Goal: Task Accomplishment & Management: Complete application form

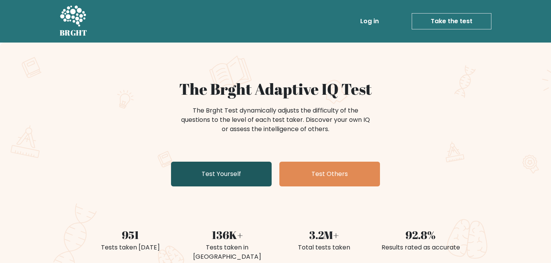
click at [219, 178] on link "Test Yourself" at bounding box center [221, 174] width 101 height 25
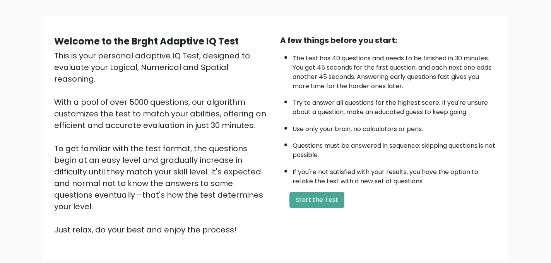
scroll to position [46, 0]
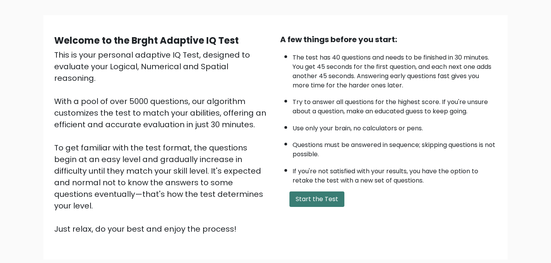
click at [318, 203] on button "Start the Test" at bounding box center [316, 198] width 55 height 15
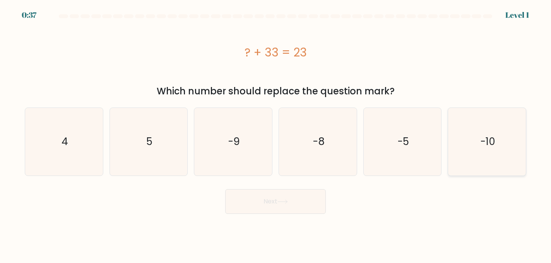
click at [482, 138] on text "-10" at bounding box center [487, 142] width 15 height 14
click at [276, 133] on input "f. -10" at bounding box center [275, 133] width 0 height 2
radio input "true"
click at [297, 205] on button "Next" at bounding box center [275, 201] width 101 height 25
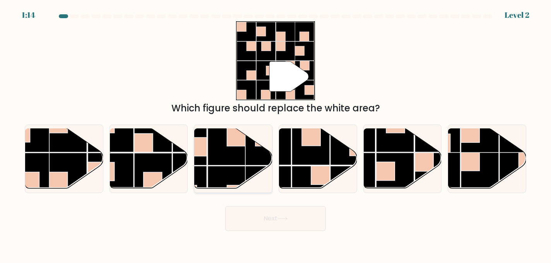
click at [243, 164] on rect at bounding box center [227, 147] width 38 height 38
click at [275, 133] on input "c." at bounding box center [275, 133] width 0 height 2
radio input "true"
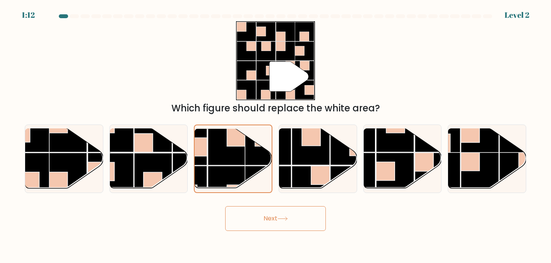
click at [258, 211] on button "Next" at bounding box center [275, 218] width 101 height 25
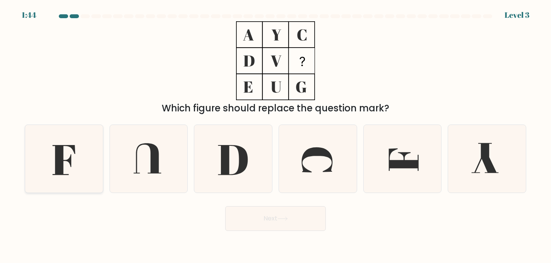
click at [51, 162] on icon at bounding box center [64, 159] width 68 height 68
click at [275, 133] on input "a." at bounding box center [275, 133] width 0 height 2
radio input "true"
click at [275, 222] on button "Next" at bounding box center [275, 218] width 101 height 25
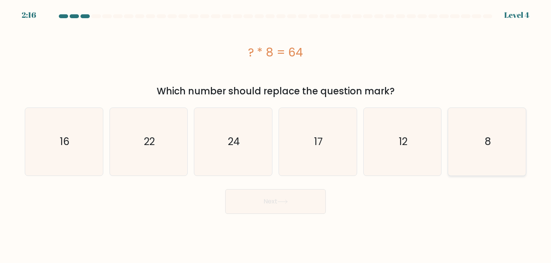
click at [484, 150] on icon "8" at bounding box center [487, 142] width 68 height 68
click at [276, 133] on input "f. 8" at bounding box center [275, 133] width 0 height 2
radio input "true"
click at [308, 206] on button "Next" at bounding box center [275, 201] width 101 height 25
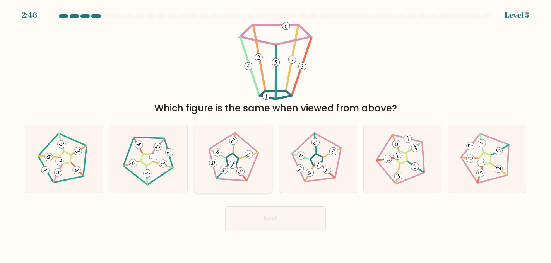
click at [230, 172] on icon at bounding box center [233, 159] width 54 height 54
click at [275, 133] on input "c." at bounding box center [275, 133] width 0 height 2
radio input "true"
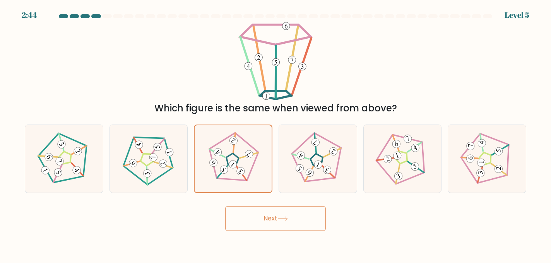
click at [267, 225] on button "Next" at bounding box center [275, 218] width 101 height 25
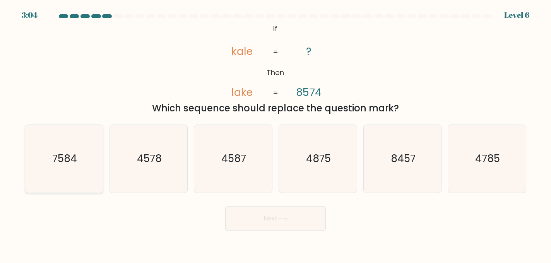
click at [65, 170] on icon "7584" at bounding box center [64, 159] width 68 height 68
click at [275, 133] on input "a. 7584" at bounding box center [275, 133] width 0 height 2
radio input "true"
click at [275, 232] on body "3:03 Level 6 If" at bounding box center [275, 131] width 551 height 263
click at [275, 222] on button "Next" at bounding box center [275, 218] width 101 height 25
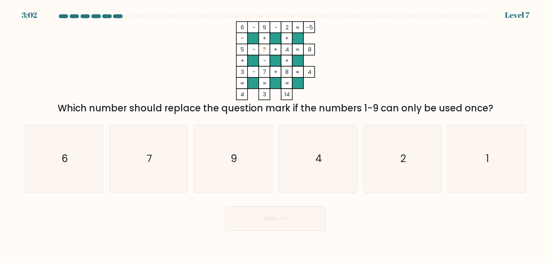
click at [275, 222] on button "Next" at bounding box center [275, 218] width 101 height 25
click at [491, 179] on icon "1" at bounding box center [487, 159] width 68 height 68
click at [276, 133] on input "f. 1" at bounding box center [275, 133] width 0 height 2
radio input "true"
click at [293, 218] on button "Next" at bounding box center [275, 218] width 101 height 25
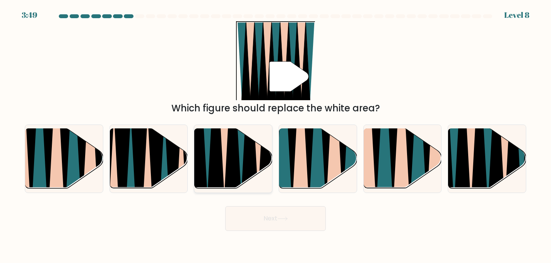
click at [241, 160] on icon at bounding box center [241, 128] width 17 height 155
click at [275, 133] on input "c." at bounding box center [275, 133] width 0 height 2
radio input "true"
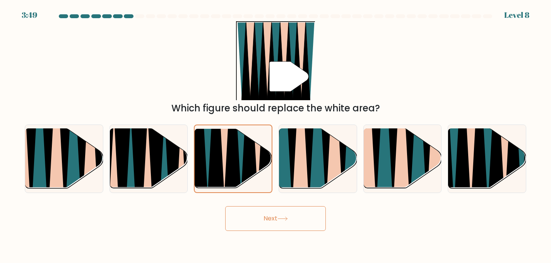
click at [269, 214] on button "Next" at bounding box center [275, 218] width 101 height 25
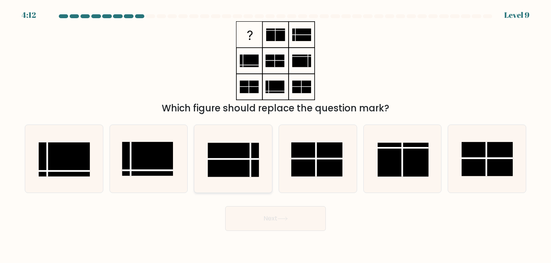
click at [239, 160] on rect at bounding box center [233, 160] width 51 height 34
click at [275, 133] on input "c." at bounding box center [275, 133] width 0 height 2
radio input "true"
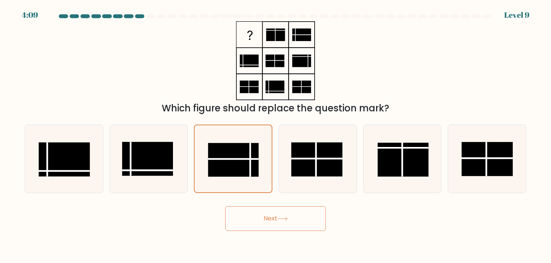
click at [280, 227] on button "Next" at bounding box center [275, 218] width 101 height 25
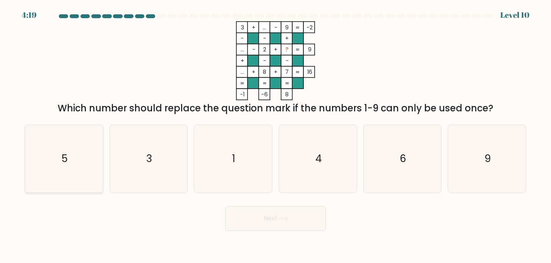
click at [79, 164] on icon "5" at bounding box center [64, 159] width 68 height 68
click at [275, 133] on input "a. 5" at bounding box center [275, 133] width 0 height 2
radio input "true"
click at [296, 219] on button "Next" at bounding box center [275, 218] width 101 height 25
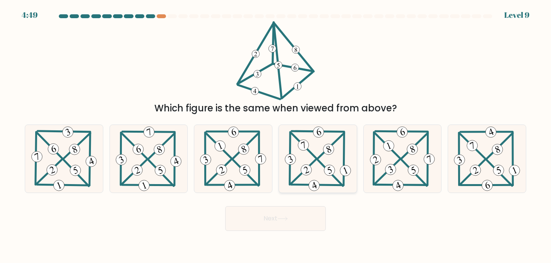
click at [305, 148] on 344 at bounding box center [303, 145] width 14 height 14
click at [276, 133] on input "d." at bounding box center [275, 133] width 0 height 2
radio input "true"
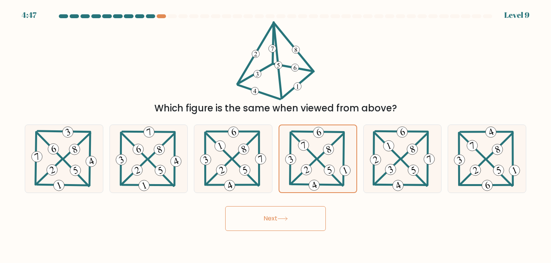
click at [281, 229] on button "Next" at bounding box center [275, 218] width 101 height 25
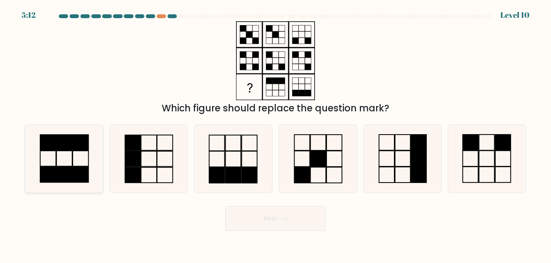
click at [77, 156] on icon at bounding box center [64, 159] width 68 height 68
click at [275, 133] on input "a." at bounding box center [275, 133] width 0 height 2
radio input "true"
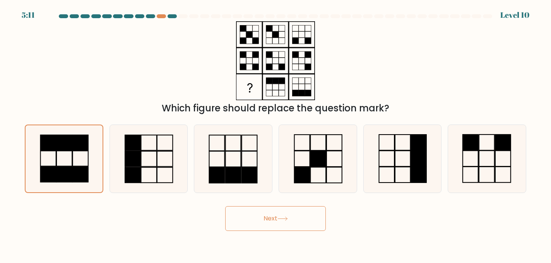
click at [292, 214] on button "Next" at bounding box center [275, 218] width 101 height 25
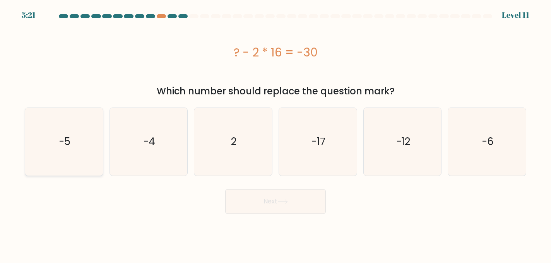
click at [87, 145] on icon "-5" at bounding box center [64, 142] width 68 height 68
click at [275, 133] on input "a. -5" at bounding box center [275, 133] width 0 height 2
radio input "true"
click at [281, 205] on button "Next" at bounding box center [275, 201] width 101 height 25
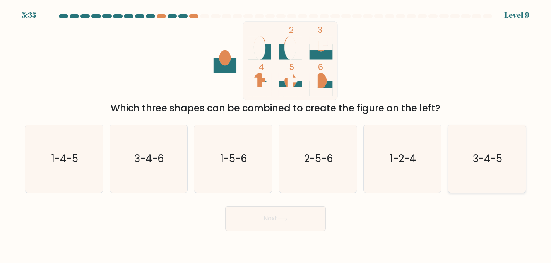
click at [480, 159] on text "3-4-5" at bounding box center [487, 159] width 29 height 14
click at [276, 133] on input "f. 3-4-5" at bounding box center [275, 133] width 0 height 2
radio input "true"
click at [260, 227] on button "Next" at bounding box center [275, 218] width 101 height 25
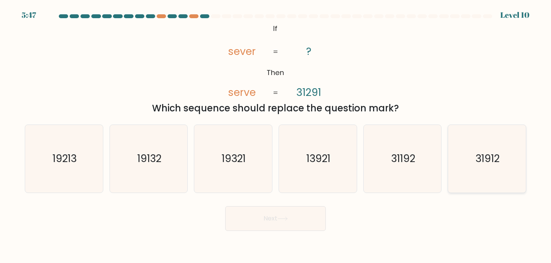
click at [492, 159] on text "31912" at bounding box center [487, 159] width 24 height 14
click at [276, 133] on input "f. 31912" at bounding box center [275, 133] width 0 height 2
radio input "true"
click at [297, 219] on button "Next" at bounding box center [275, 218] width 101 height 25
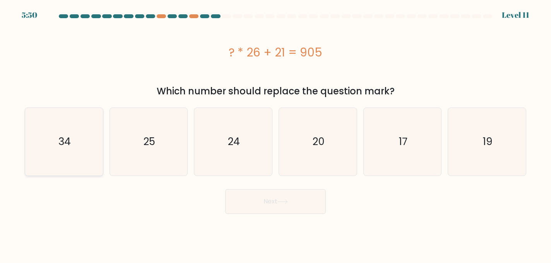
click at [29, 144] on div "34" at bounding box center [64, 142] width 79 height 68
click at [275, 133] on input "a. 34" at bounding box center [275, 133] width 0 height 2
radio input "true"
click at [306, 212] on button "Next" at bounding box center [275, 201] width 101 height 25
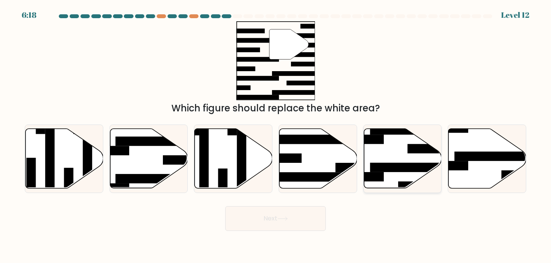
click at [400, 167] on rect at bounding box center [412, 167] width 84 height 9
click at [276, 133] on input "e." at bounding box center [275, 133] width 0 height 2
radio input "true"
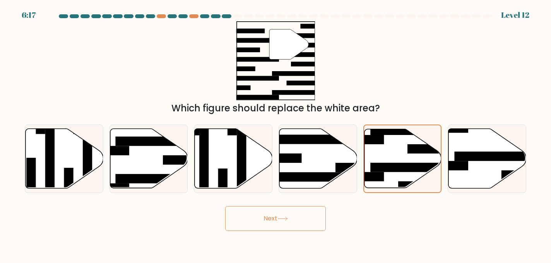
click at [304, 209] on button "Next" at bounding box center [275, 218] width 101 height 25
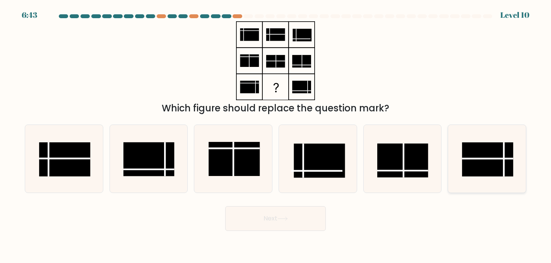
click at [489, 156] on rect at bounding box center [487, 159] width 51 height 34
click at [276, 133] on input "f." at bounding box center [275, 133] width 0 height 2
radio input "true"
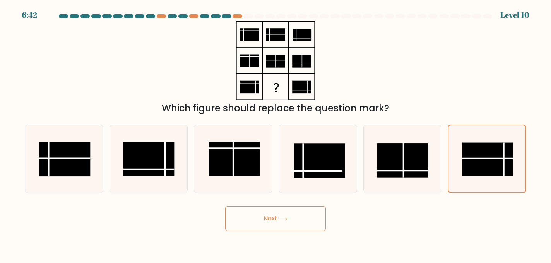
click at [291, 217] on button "Next" at bounding box center [275, 218] width 101 height 25
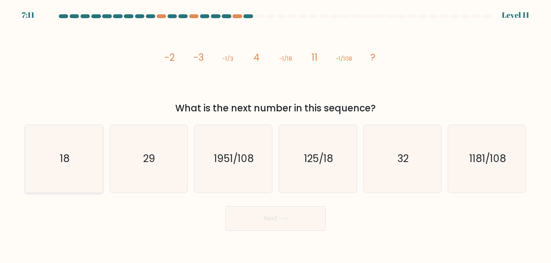
click at [54, 184] on icon "18" at bounding box center [64, 159] width 68 height 68
click at [275, 133] on input "a. 18" at bounding box center [275, 133] width 0 height 2
radio input "true"
click at [244, 223] on button "Next" at bounding box center [275, 218] width 101 height 25
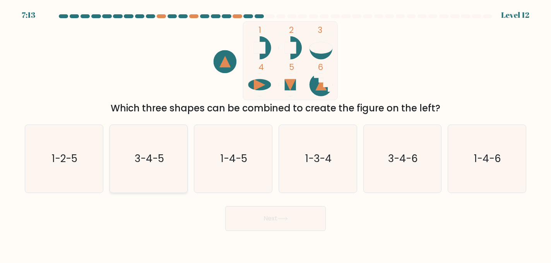
click at [164, 174] on icon "3-4-5" at bounding box center [149, 159] width 68 height 68
click at [275, 133] on input "b. 3-4-5" at bounding box center [275, 133] width 0 height 2
radio input "true"
click at [259, 225] on button "Next" at bounding box center [275, 218] width 101 height 25
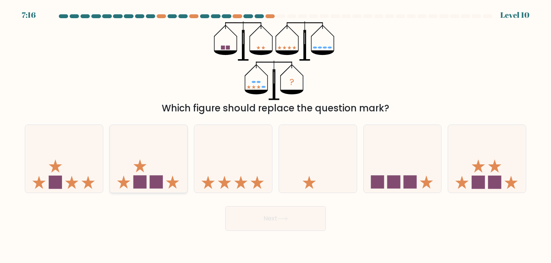
click at [160, 185] on rect at bounding box center [156, 182] width 13 height 13
click at [275, 133] on input "b." at bounding box center [275, 133] width 0 height 2
radio input "true"
click at [281, 220] on icon at bounding box center [282, 219] width 10 height 4
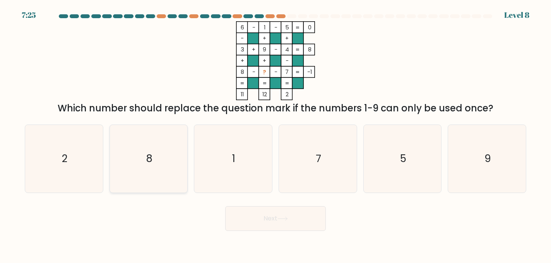
click at [161, 162] on icon "8" at bounding box center [149, 159] width 68 height 68
click at [275, 133] on input "b. 8" at bounding box center [275, 133] width 0 height 2
radio input "true"
click at [310, 183] on icon "7" at bounding box center [318, 159] width 68 height 68
click at [276, 133] on input "d. 7" at bounding box center [275, 133] width 0 height 2
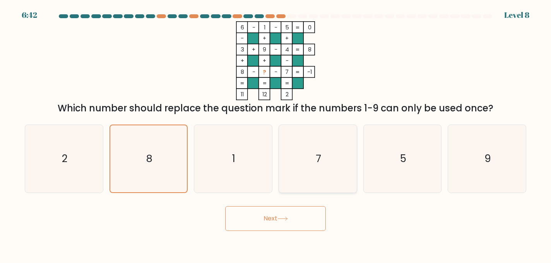
radio input "true"
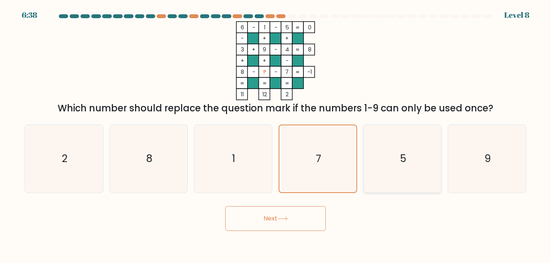
click at [407, 166] on icon "5" at bounding box center [403, 159] width 68 height 68
click at [276, 133] on input "e. 5" at bounding box center [275, 133] width 0 height 2
radio input "true"
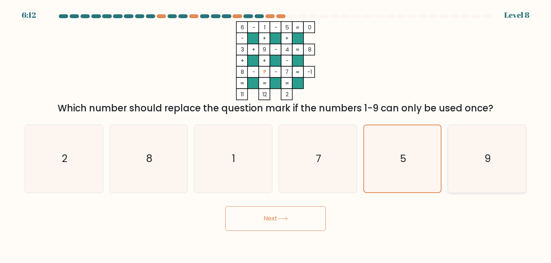
click at [498, 161] on icon "9" at bounding box center [487, 159] width 68 height 68
click at [276, 133] on input "f. 9" at bounding box center [275, 133] width 0 height 2
radio input "true"
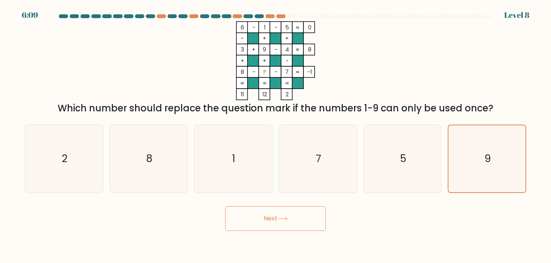
click at [285, 224] on button "Next" at bounding box center [275, 218] width 101 height 25
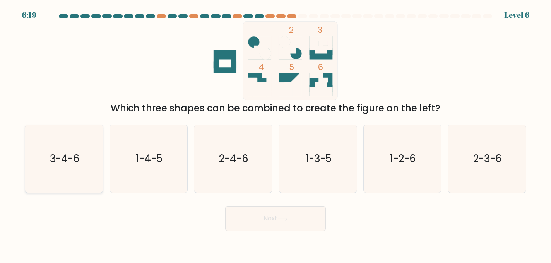
click at [63, 166] on icon "3-4-6" at bounding box center [64, 159] width 68 height 68
click at [275, 133] on input "a. 3-4-6" at bounding box center [275, 133] width 0 height 2
radio input "true"
click at [305, 222] on button "Next" at bounding box center [275, 218] width 101 height 25
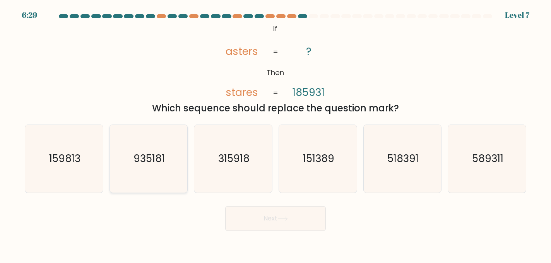
click at [156, 169] on icon "935181" at bounding box center [149, 159] width 68 height 68
click at [275, 133] on input "b. 935181" at bounding box center [275, 133] width 0 height 2
radio input "true"
click at [319, 215] on button "Next" at bounding box center [275, 218] width 101 height 25
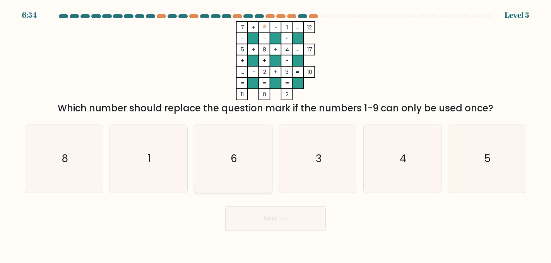
click at [242, 159] on icon "6" at bounding box center [233, 159] width 68 height 68
click at [275, 133] on input "c. 6" at bounding box center [275, 133] width 0 height 2
radio input "true"
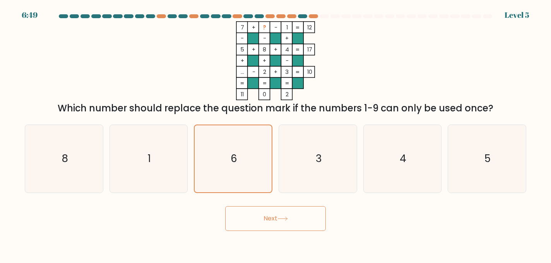
click at [260, 219] on button "Next" at bounding box center [275, 218] width 101 height 25
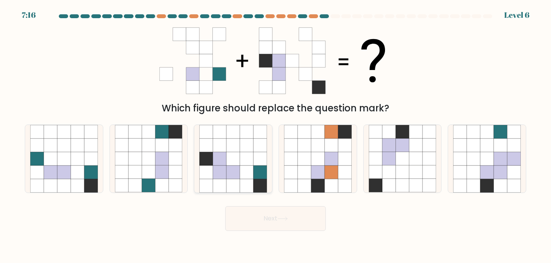
click at [265, 182] on icon at bounding box center [260, 186] width 14 height 14
click at [275, 133] on input "c." at bounding box center [275, 133] width 0 height 2
radio input "true"
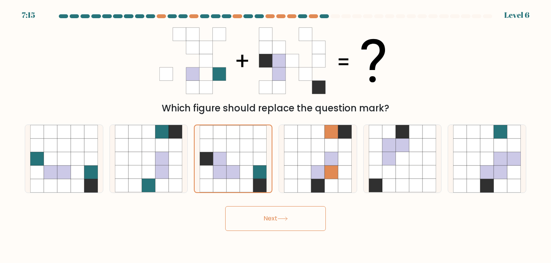
click at [299, 228] on button "Next" at bounding box center [275, 218] width 101 height 25
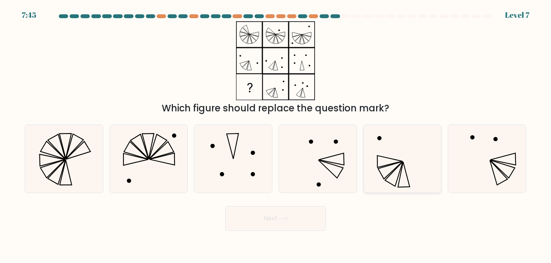
click at [390, 180] on icon at bounding box center [403, 159] width 68 height 68
click at [276, 133] on input "e." at bounding box center [275, 133] width 0 height 2
radio input "true"
click at [313, 219] on button "Next" at bounding box center [275, 218] width 101 height 25
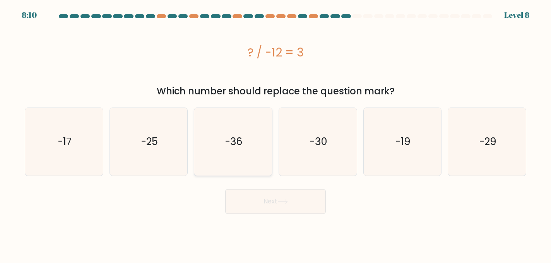
click at [243, 147] on icon "-36" at bounding box center [233, 142] width 68 height 68
click at [275, 133] on input "c. -36" at bounding box center [275, 133] width 0 height 2
radio input "true"
click at [269, 213] on button "Next" at bounding box center [275, 201] width 101 height 25
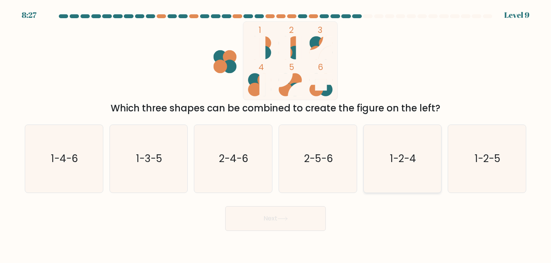
click at [430, 177] on icon "1-2-4" at bounding box center [403, 159] width 68 height 68
click at [276, 133] on input "e. 1-2-4" at bounding box center [275, 133] width 0 height 2
radio input "true"
click at [264, 234] on body "8:27 Level 9" at bounding box center [275, 131] width 551 height 263
click at [263, 223] on button "Next" at bounding box center [275, 218] width 101 height 25
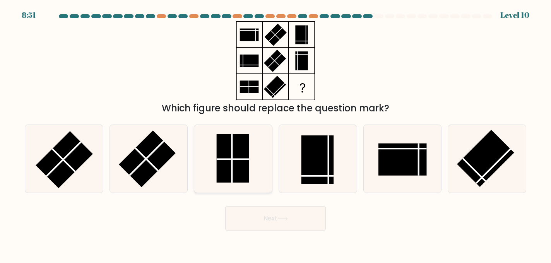
click at [232, 162] on line at bounding box center [232, 158] width 0 height 48
click at [275, 133] on input "c." at bounding box center [275, 133] width 0 height 2
radio input "true"
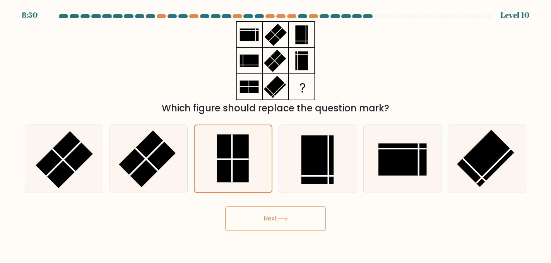
click at [305, 223] on button "Next" at bounding box center [275, 218] width 101 height 25
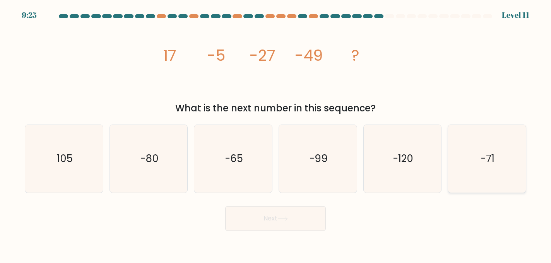
click at [487, 150] on icon "-71" at bounding box center [487, 159] width 68 height 68
click at [276, 133] on input "f. -71" at bounding box center [275, 133] width 0 height 2
radio input "true"
click at [249, 159] on icon "-65" at bounding box center [233, 159] width 68 height 68
click at [275, 133] on input "c. -65" at bounding box center [275, 133] width 0 height 2
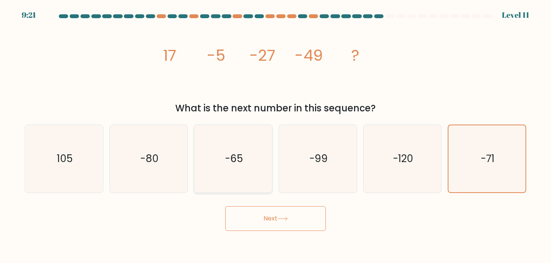
radio input "true"
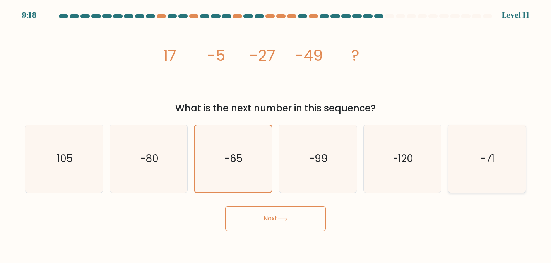
click at [485, 162] on text "-71" at bounding box center [487, 159] width 14 height 14
click at [276, 133] on input "f. -71" at bounding box center [275, 133] width 0 height 2
radio input "true"
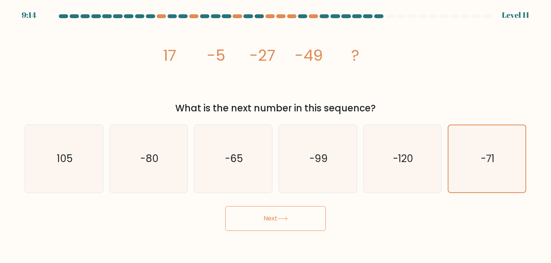
click at [299, 217] on button "Next" at bounding box center [275, 218] width 101 height 25
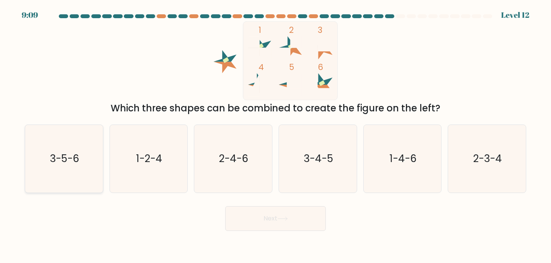
click at [80, 172] on icon "3-5-6" at bounding box center [64, 159] width 68 height 68
click at [275, 133] on input "a. 3-5-6" at bounding box center [275, 133] width 0 height 2
radio input "true"
click at [308, 222] on button "Next" at bounding box center [275, 218] width 101 height 25
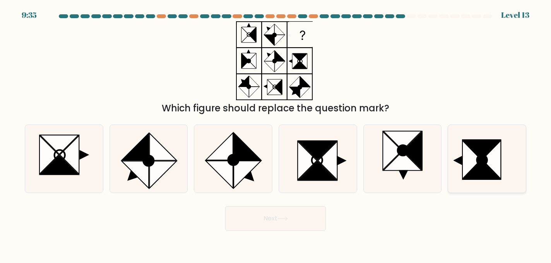
click at [480, 159] on icon at bounding box center [482, 160] width 10 height 10
click at [276, 133] on input "f." at bounding box center [275, 133] width 0 height 2
radio input "true"
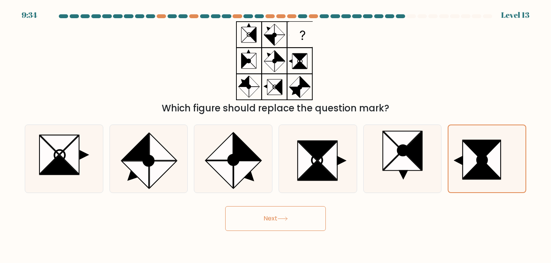
click at [286, 220] on icon at bounding box center [282, 219] width 10 height 4
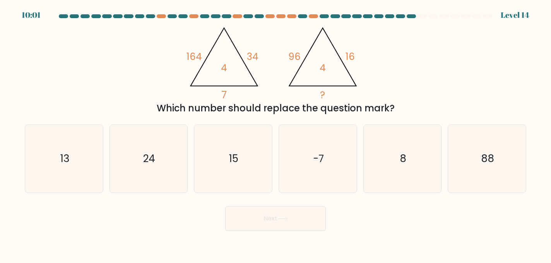
click at [323, 77] on icon "@import url('https://fonts.googleapis.com/css?family=Abril+Fatface:400,100,100i…" at bounding box center [275, 60] width 181 height 79
click at [408, 171] on icon "8" at bounding box center [403, 159] width 68 height 68
click at [276, 133] on input "e. 8" at bounding box center [275, 133] width 0 height 2
radio input "true"
click at [47, 175] on icon "13" at bounding box center [64, 159] width 68 height 68
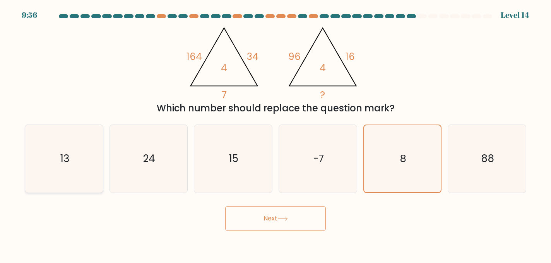
click at [275, 133] on input "a. 13" at bounding box center [275, 133] width 0 height 2
radio input "true"
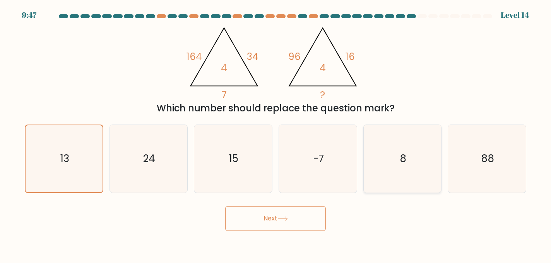
click at [407, 173] on icon "8" at bounding box center [403, 159] width 68 height 68
click at [276, 133] on input "e. 8" at bounding box center [275, 133] width 0 height 2
radio input "true"
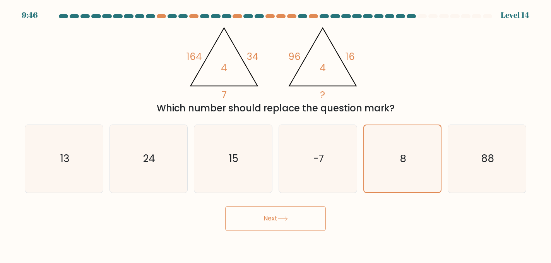
click at [296, 218] on button "Next" at bounding box center [275, 218] width 101 height 25
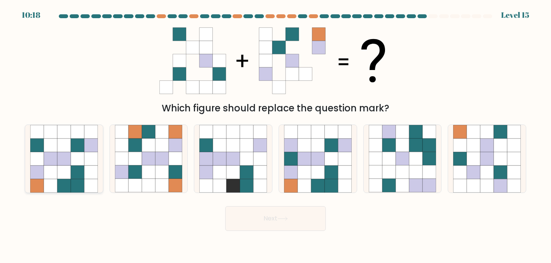
click at [88, 188] on icon at bounding box center [91, 186] width 14 height 14
click at [275, 133] on input "a." at bounding box center [275, 133] width 0 height 2
radio input "true"
click at [296, 220] on button "Next" at bounding box center [275, 218] width 101 height 25
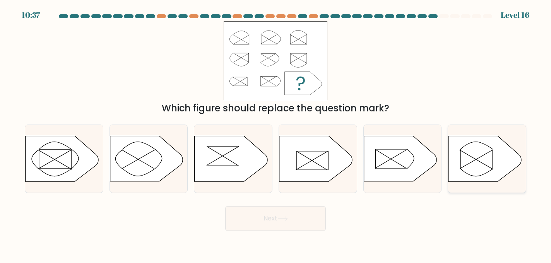
click at [475, 172] on icon at bounding box center [484, 158] width 73 height 45
click at [276, 133] on input "f." at bounding box center [275, 133] width 0 height 2
radio input "true"
click at [276, 227] on button "Next" at bounding box center [275, 218] width 101 height 25
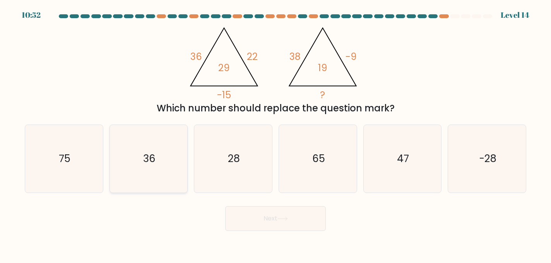
click at [177, 169] on icon "36" at bounding box center [149, 159] width 68 height 68
click at [275, 133] on input "b. 36" at bounding box center [275, 133] width 0 height 2
radio input "true"
click at [280, 218] on icon at bounding box center [282, 219] width 10 height 4
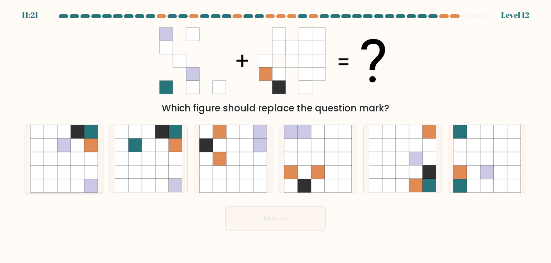
click at [89, 170] on icon at bounding box center [91, 173] width 14 height 14
click at [275, 133] on input "a." at bounding box center [275, 133] width 0 height 2
radio input "true"
click at [285, 222] on button "Next" at bounding box center [275, 218] width 101 height 25
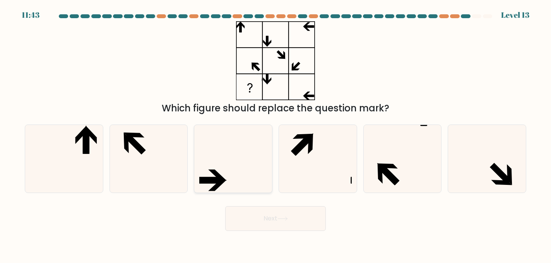
click at [208, 171] on icon at bounding box center [233, 159] width 68 height 68
click at [275, 133] on input "c." at bounding box center [275, 133] width 0 height 2
radio input "true"
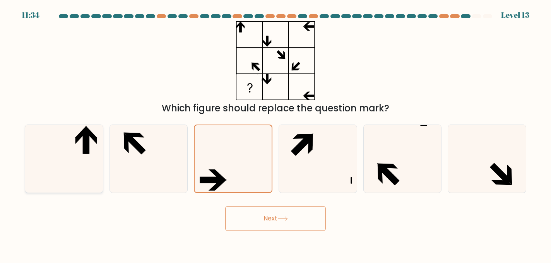
click at [71, 145] on icon at bounding box center [64, 159] width 68 height 68
click at [275, 133] on input "a." at bounding box center [275, 133] width 0 height 2
radio input "true"
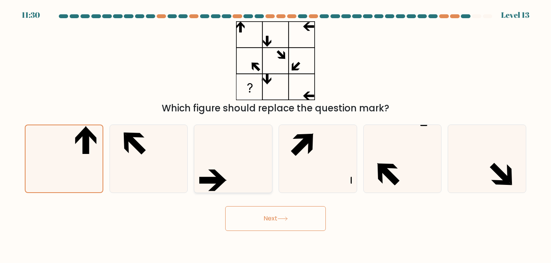
click at [228, 182] on icon at bounding box center [233, 159] width 68 height 68
click at [275, 133] on input "c." at bounding box center [275, 133] width 0 height 2
radio input "true"
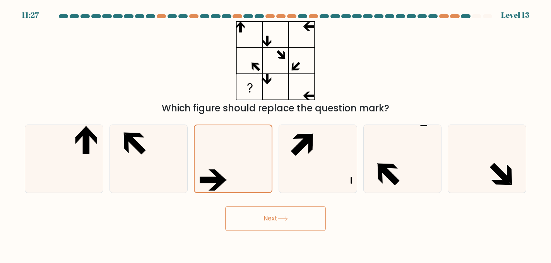
click at [298, 226] on button "Next" at bounding box center [275, 218] width 101 height 25
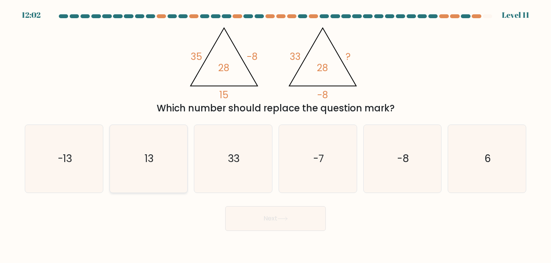
click at [153, 168] on icon "13" at bounding box center [149, 159] width 68 height 68
click at [275, 133] on input "b. 13" at bounding box center [275, 133] width 0 height 2
radio input "true"
click at [273, 220] on button "Next" at bounding box center [275, 218] width 101 height 25
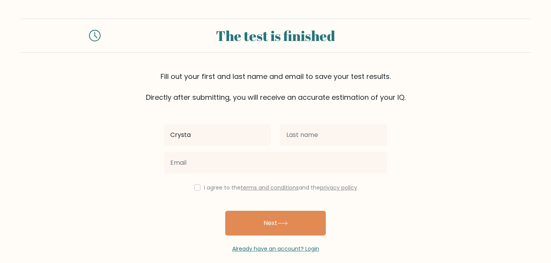
type input "Crysta"
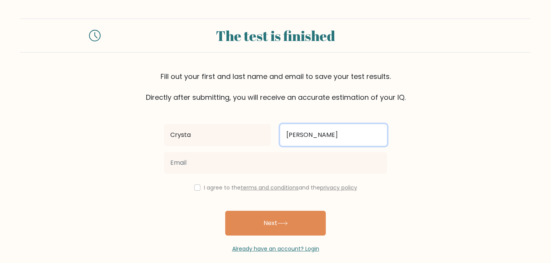
type input "[PERSON_NAME]"
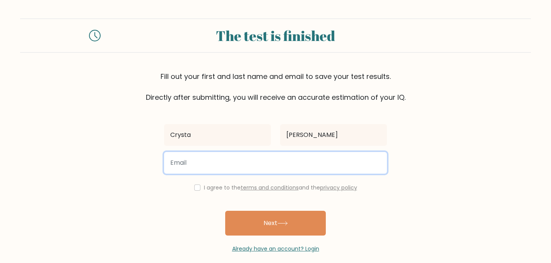
type input "[PERSON_NAME][EMAIL_ADDRESS][PERSON_NAME][DOMAIN_NAME]"
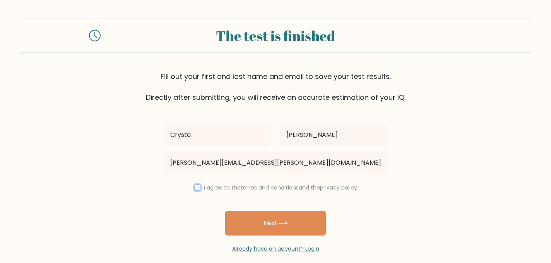
click at [196, 186] on input "checkbox" at bounding box center [197, 188] width 6 height 6
checkbox input "true"
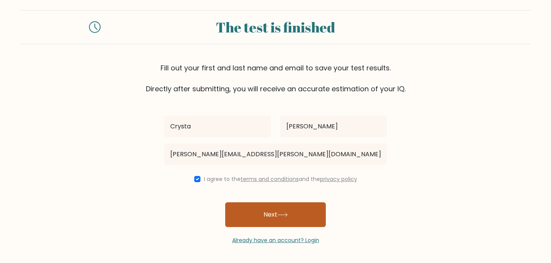
click at [265, 219] on button "Next" at bounding box center [275, 214] width 101 height 25
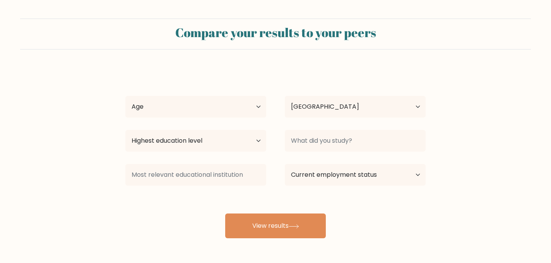
select select "US"
click at [256, 106] on select "Age Under [DEMOGRAPHIC_DATA] [DEMOGRAPHIC_DATA] [DEMOGRAPHIC_DATA] [DEMOGRAPHIC…" at bounding box center [195, 107] width 141 height 22
select select "25_34"
click at [125, 96] on select "Age Under 18 years old 18-24 years old 25-34 years old 35-44 years old 45-54 ye…" at bounding box center [195, 107] width 141 height 22
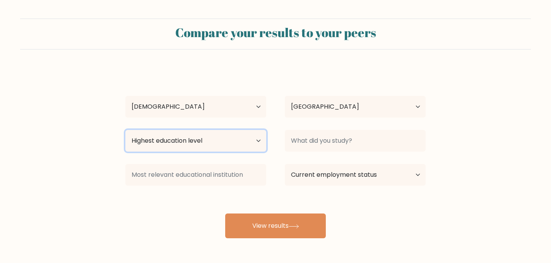
click at [235, 146] on select "Highest education level No schooling Primary Lower Secondary Upper Secondary Oc…" at bounding box center [195, 141] width 141 height 22
select select "bachelors_degree"
click at [125, 130] on select "Highest education level No schooling Primary Lower Secondary Upper Secondary Oc…" at bounding box center [195, 141] width 141 height 22
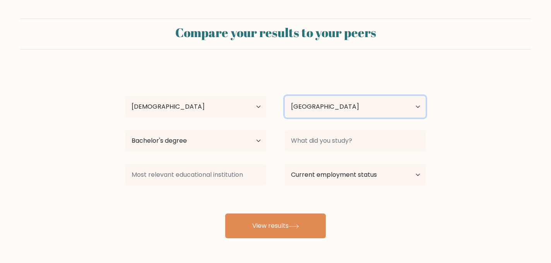
click at [402, 107] on select "Country Afghanistan Albania Algeria American Samoa Andorra Angola Anguilla Anta…" at bounding box center [355, 107] width 141 height 22
click at [285, 96] on select "Country Afghanistan Albania Algeria American Samoa Andorra Angola Anguilla Anta…" at bounding box center [355, 107] width 141 height 22
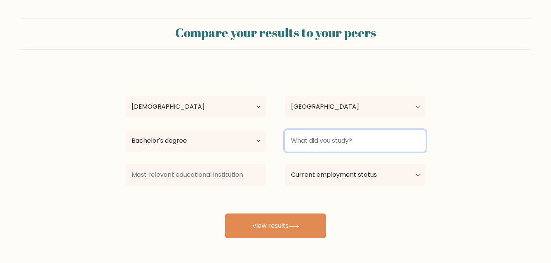
click at [405, 148] on input at bounding box center [355, 141] width 141 height 22
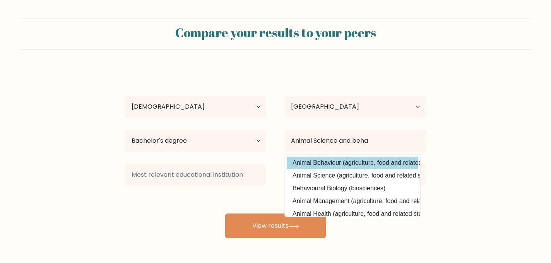
click at [327, 161] on option "Animal Behaviour (agriculture, food and related studies)" at bounding box center [353, 163] width 132 height 12
type input "Animal Behaviour"
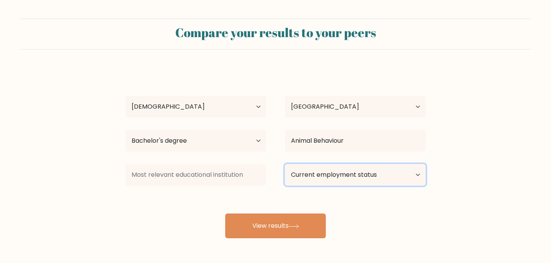
click at [393, 173] on select "Current employment status Employed Student Retired Other / prefer not to answer" at bounding box center [355, 175] width 141 height 22
select select "student"
click at [285, 164] on select "Current employment status Employed Student Retired Other / prefer not to answer" at bounding box center [355, 175] width 141 height 22
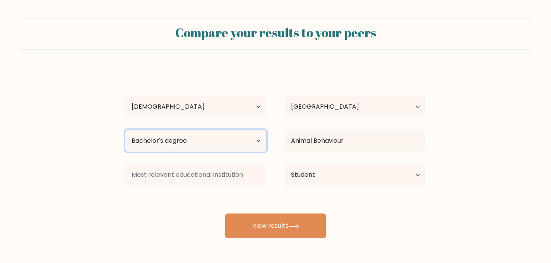
click at [229, 139] on select "Highest education level No schooling Primary Lower Secondary Upper Secondary Oc…" at bounding box center [195, 141] width 141 height 22
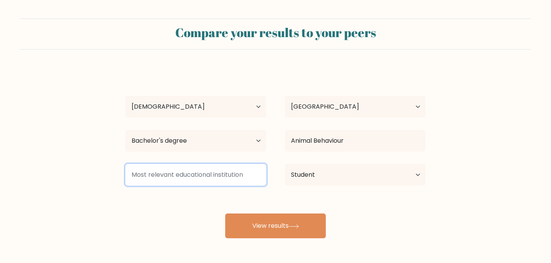
click at [211, 178] on input at bounding box center [195, 175] width 141 height 22
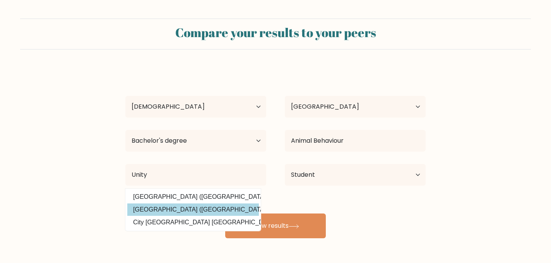
click at [177, 209] on option "Unity College (United States)" at bounding box center [193, 209] width 132 height 12
type input "Unity College"
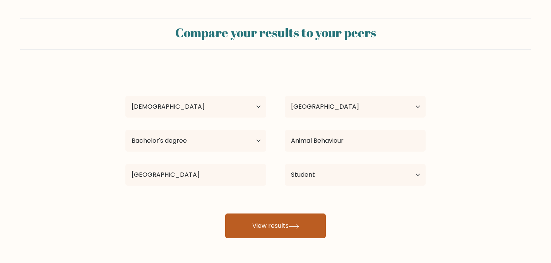
click at [276, 230] on button "View results" at bounding box center [275, 226] width 101 height 25
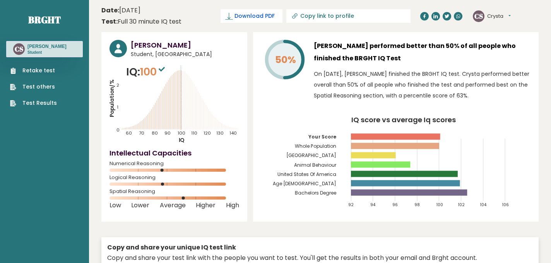
click at [275, 14] on span "Download PDF" at bounding box center [254, 16] width 40 height 8
